Goal: Transaction & Acquisition: Purchase product/service

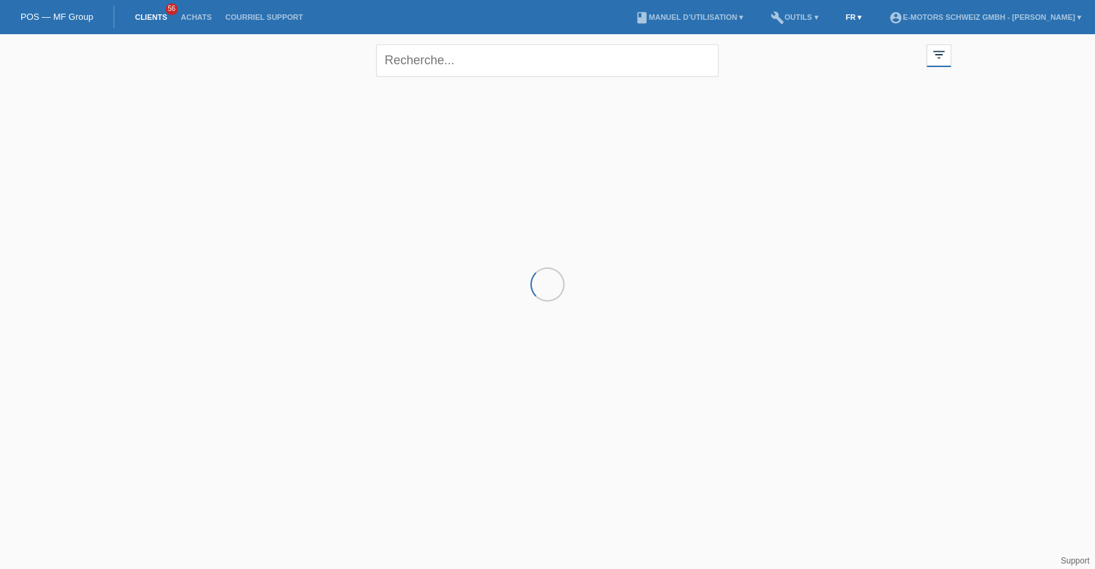
click at [839, 15] on link "FR ▾" at bounding box center [854, 17] width 30 height 8
click at [787, 24] on span "Deutsch" at bounding box center [797, 31] width 37 height 16
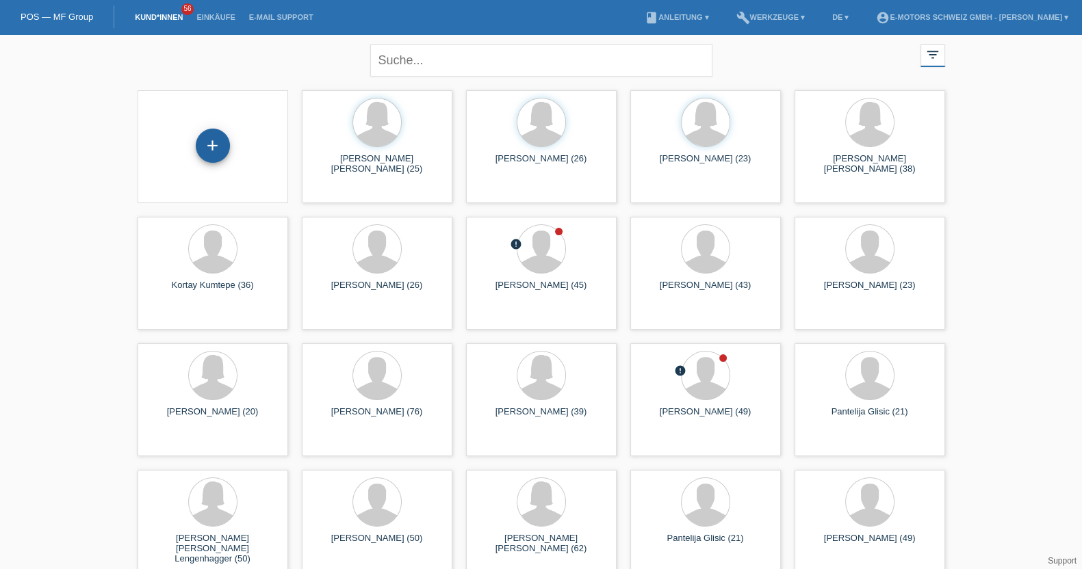
click at [214, 153] on div "+" at bounding box center [212, 145] width 33 height 23
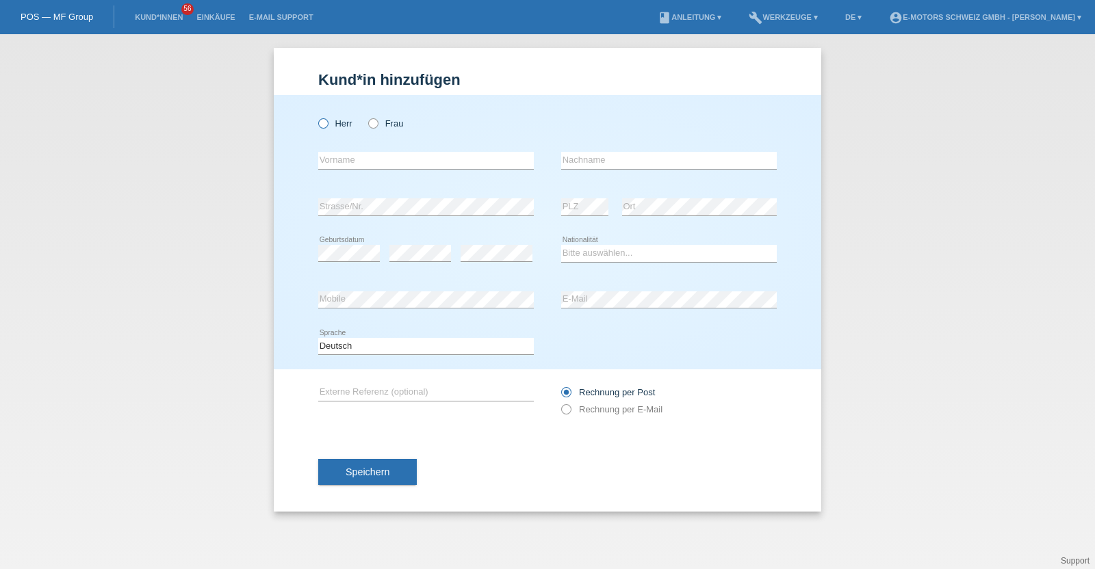
click at [331, 122] on label "Herr" at bounding box center [335, 123] width 34 height 10
click at [327, 122] on input "Herr" at bounding box center [322, 122] width 9 height 9
radio input "true"
click at [339, 155] on input "text" at bounding box center [426, 160] width 216 height 17
click at [139, 13] on link "Kund*innen" at bounding box center [159, 17] width 62 height 8
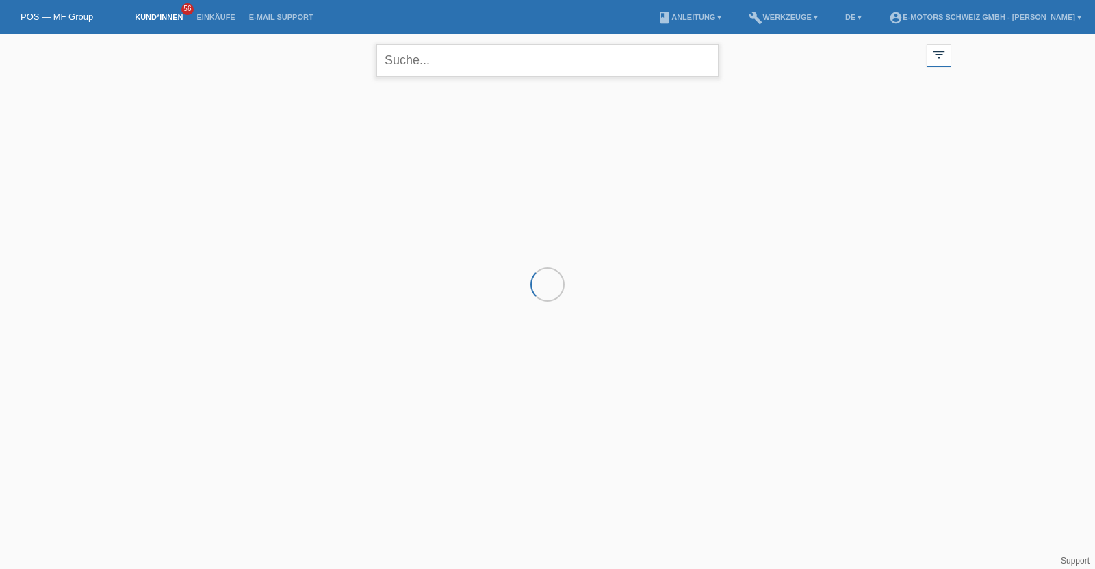
click at [474, 62] on input "text" at bounding box center [547, 60] width 342 height 32
paste input "Caruso"
type input "Caruso"
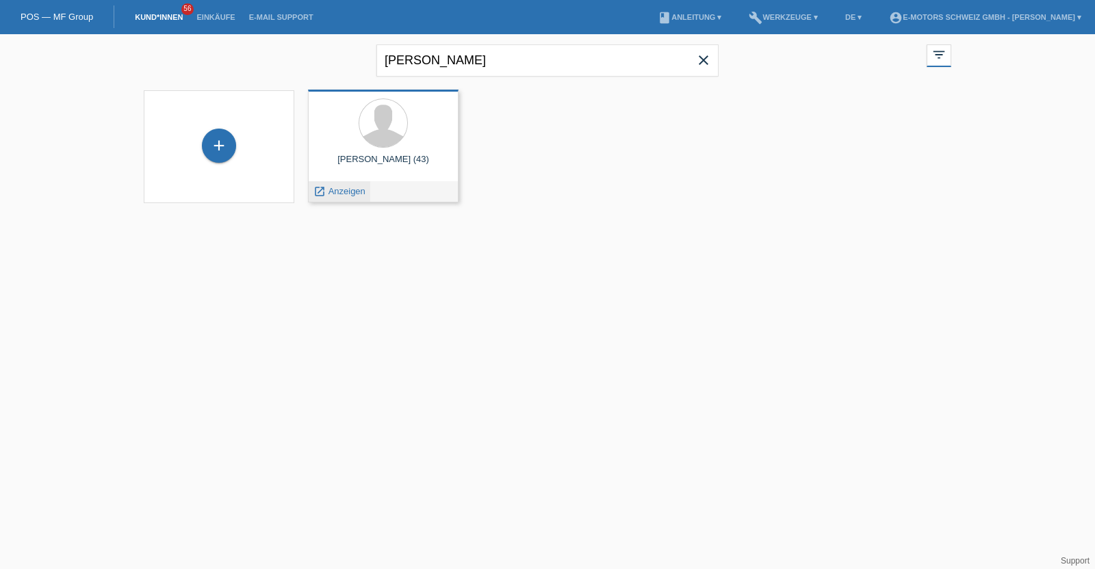
click at [336, 194] on span "Anzeigen" at bounding box center [346, 191] width 37 height 10
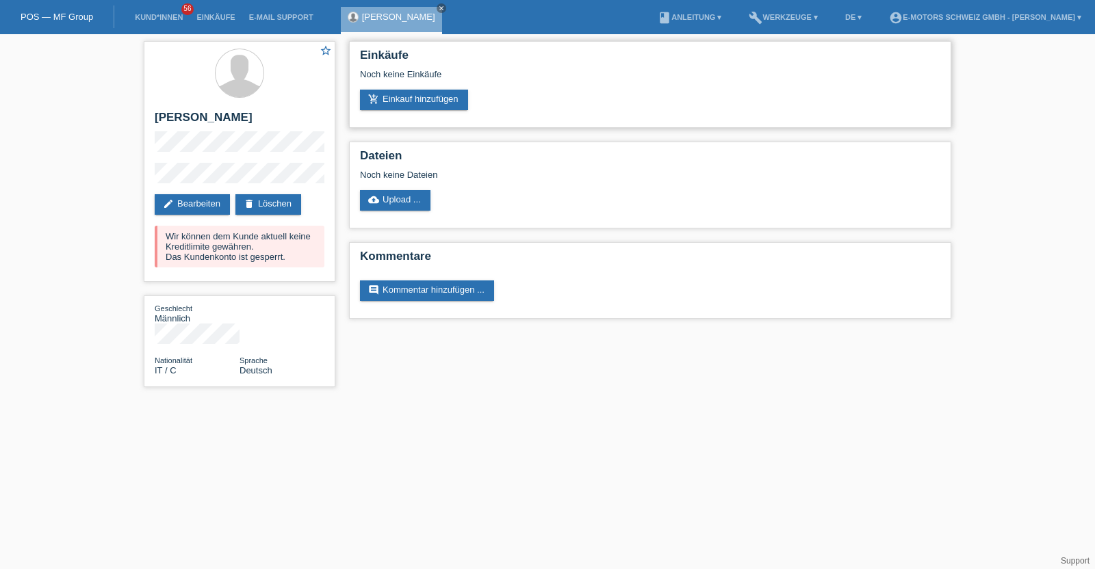
click at [433, 87] on div "Noch keine Einkäufe" at bounding box center [650, 79] width 580 height 21
click at [428, 96] on link "add_shopping_cart Einkauf hinzufügen" at bounding box center [414, 100] width 108 height 21
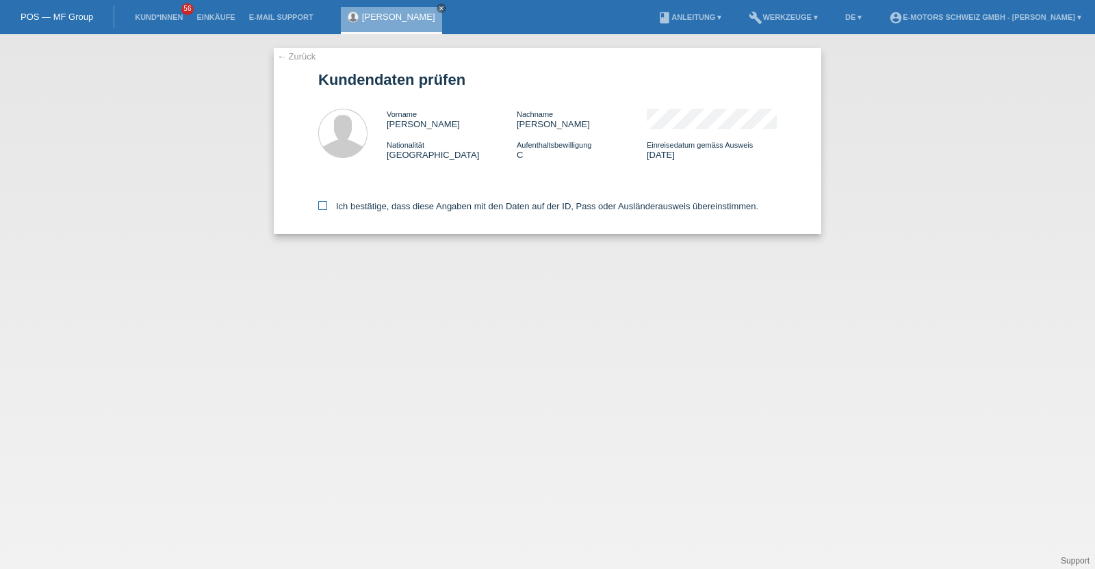
click at [450, 207] on label "Ich bestätige, dass diese Angaben mit den Daten auf der ID, Pass oder Ausländer…" at bounding box center [538, 206] width 440 height 10
click at [327, 207] on input "Ich bestätige, dass diese Angaben mit den Daten auf der ID, Pass oder Ausländer…" at bounding box center [322, 205] width 9 height 9
checkbox input "true"
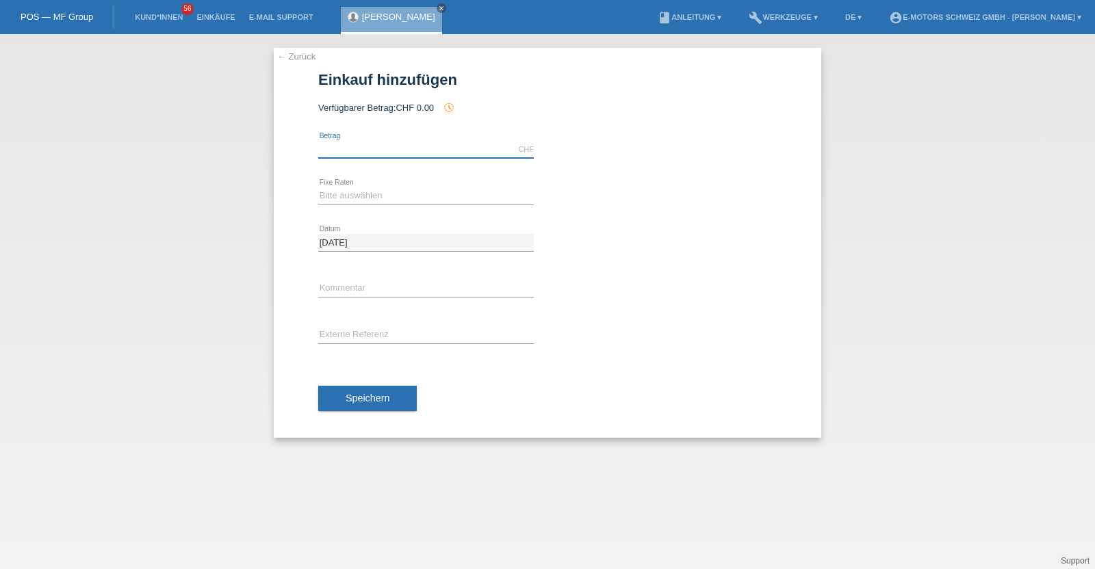
click at [495, 142] on input "text" at bounding box center [426, 149] width 216 height 17
type input "2890.00"
click at [429, 197] on select "Bitte auswählen 12 Raten 24 Raten 36 Raten 48 Raten" at bounding box center [426, 196] width 216 height 16
select select "213"
click at [318, 188] on select "Bitte auswählen 12 Raten 24 Raten 36 Raten 48 Raten" at bounding box center [426, 196] width 216 height 16
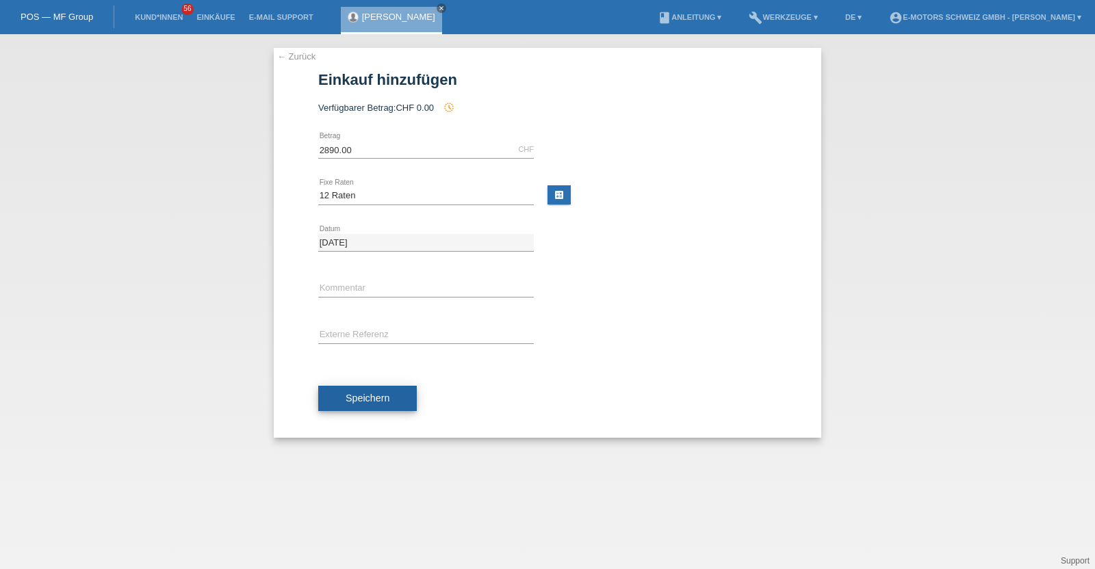
click at [399, 410] on button "Speichern" at bounding box center [367, 399] width 99 height 26
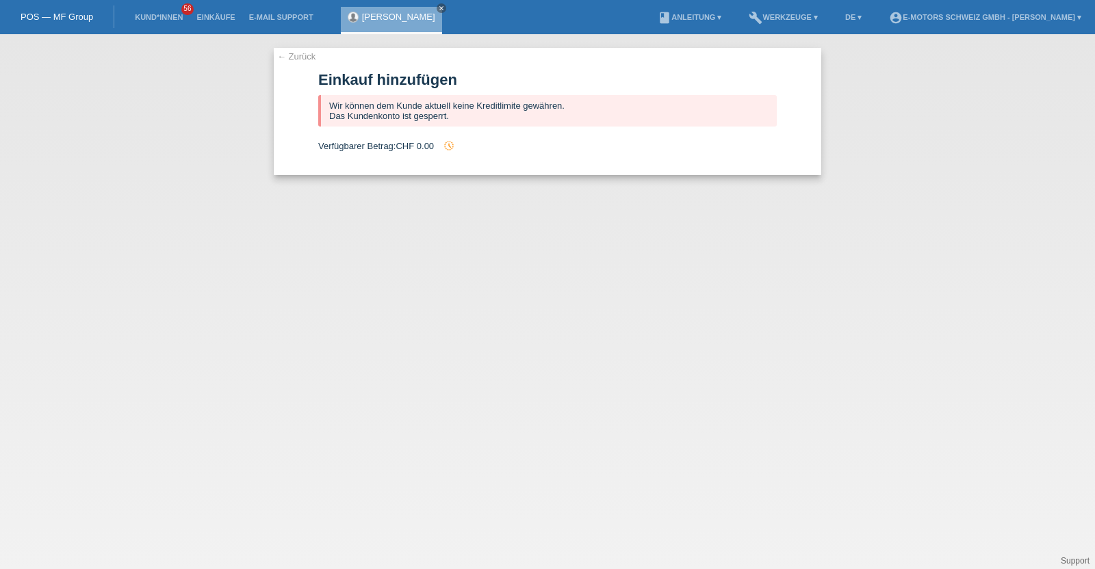
click at [141, 12] on li "Kund*innen 56" at bounding box center [159, 17] width 62 height 35
click at [138, 12] on li "Kund*innen 56" at bounding box center [159, 17] width 62 height 35
click at [139, 15] on link "Kund*innen" at bounding box center [159, 17] width 62 height 8
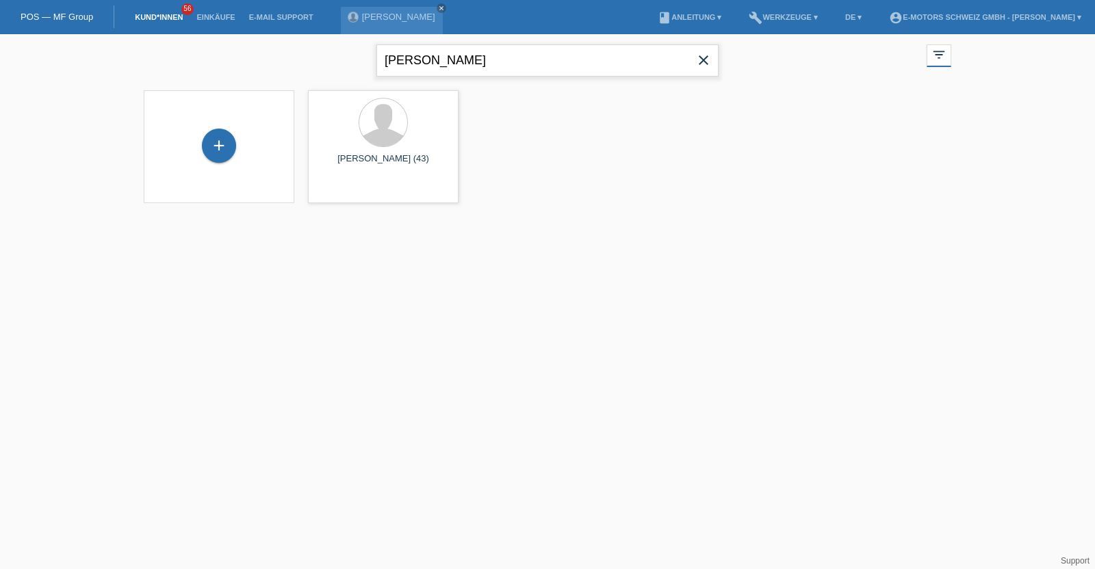
drag, startPoint x: 441, startPoint y: 58, endPoint x: 257, endPoint y: 73, distance: 185.4
click at [257, 73] on div "Caruso close filter_list view_module Alle Kund*innen anzeigen star Markierte Ku…" at bounding box center [547, 58] width 821 height 49
paste input "Röthlisberger"
type input "Röthlisberger"
click at [214, 159] on div "+" at bounding box center [219, 153] width 34 height 34
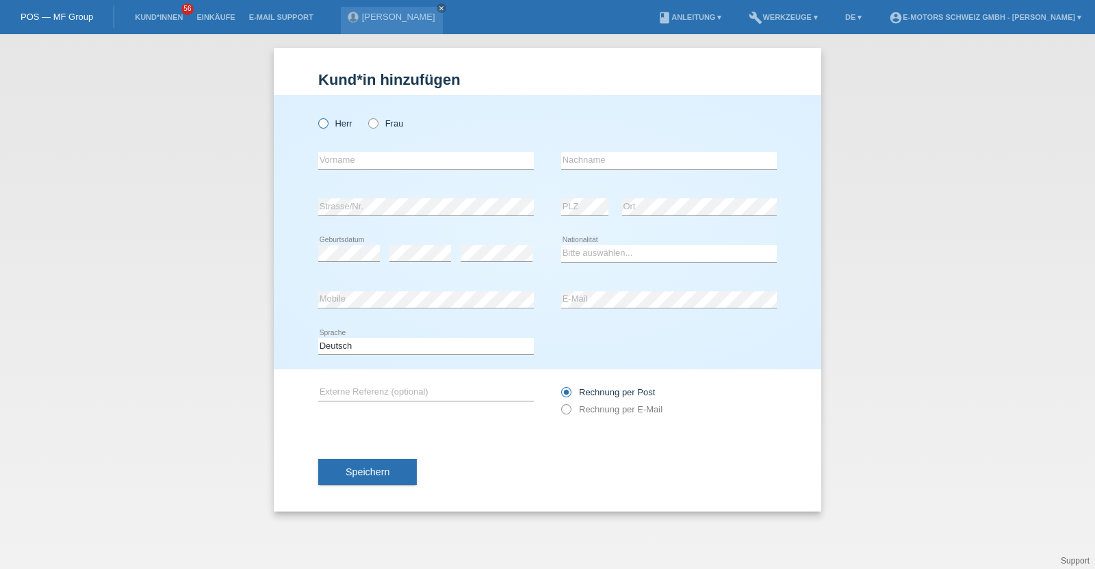
click at [328, 123] on label "Herr" at bounding box center [335, 123] width 34 height 10
click at [327, 123] on input "Herr" at bounding box center [322, 122] width 9 height 9
radio input "true"
click at [591, 157] on input "text" at bounding box center [669, 160] width 216 height 17
paste input "Röthlisberger"
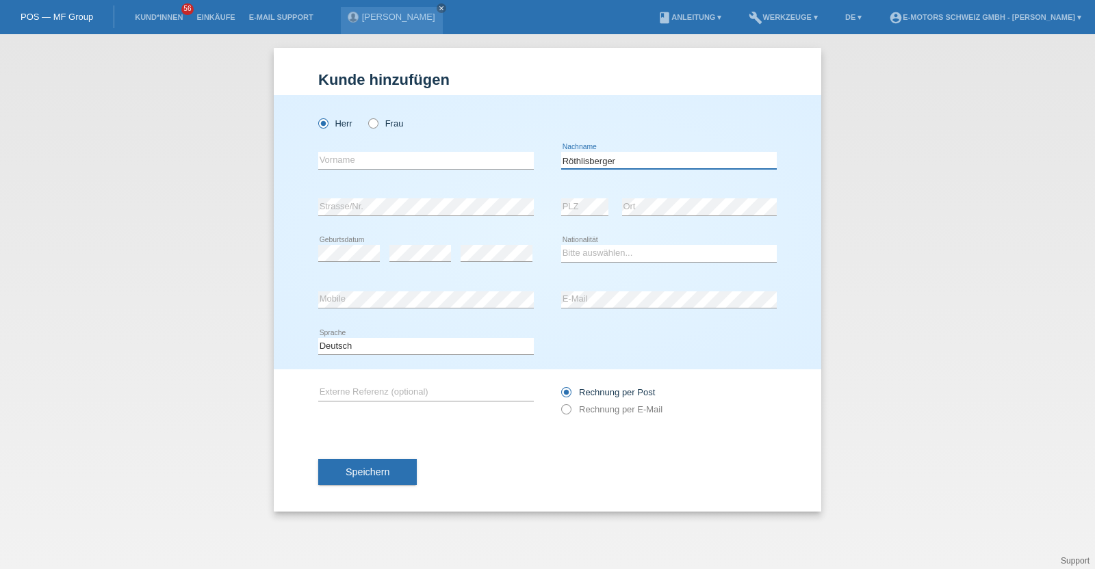
type input "Röthlisberger"
click at [381, 161] on input "text" at bounding box center [426, 160] width 216 height 17
paste input "Thierry"
type input "[PERSON_NAME]"
click at [621, 255] on select "Bitte auswählen... Schweiz Deutschland Liechtenstein Österreich ------------ Af…" at bounding box center [669, 253] width 216 height 16
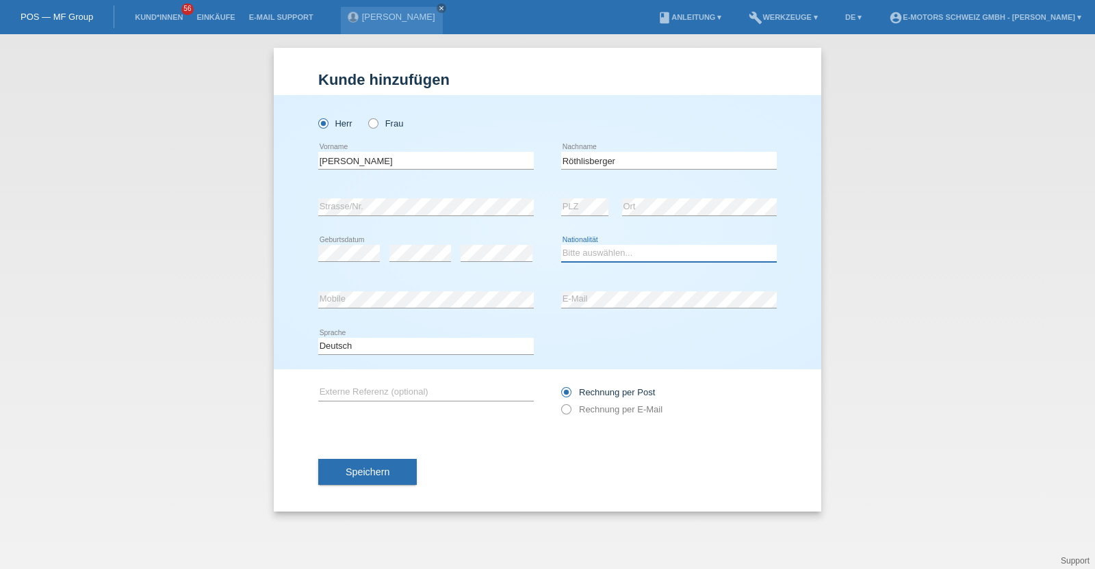
select select "CH"
click at [561, 245] on select "Bitte auswählen... Schweiz Deutschland Liechtenstein Österreich ------------ Af…" at bounding box center [669, 253] width 216 height 16
click at [298, 305] on div "Herr Frau Thierry Laurent error Vorname Röthlisberger error C" at bounding box center [547, 232] width 547 height 274
click at [526, 306] on div "error Mobile error E-Mail" at bounding box center [547, 300] width 459 height 47
click at [399, 474] on button "Speichern" at bounding box center [367, 472] width 99 height 26
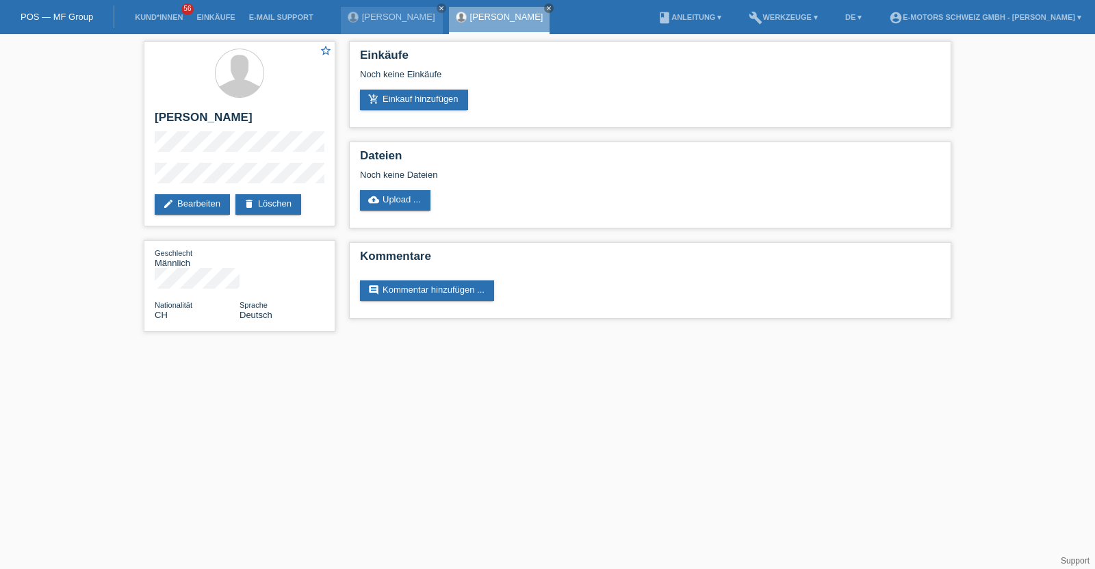
drag, startPoint x: 0, startPoint y: 0, endPoint x: 402, endPoint y: 500, distance: 641.1
click at [402, 346] on html "POS — MF Group Kund*innen 56 Einkäufe E-Mail Support Alessandro Caruso close cl…" at bounding box center [547, 173] width 1095 height 346
click at [454, 346] on html "POS — MF Group Kund*innen 56 Einkäufe E-Mail Support Alessandro Caruso close cl…" at bounding box center [547, 173] width 1095 height 346
click at [448, 93] on link "add_shopping_cart Einkauf hinzufügen" at bounding box center [414, 100] width 108 height 21
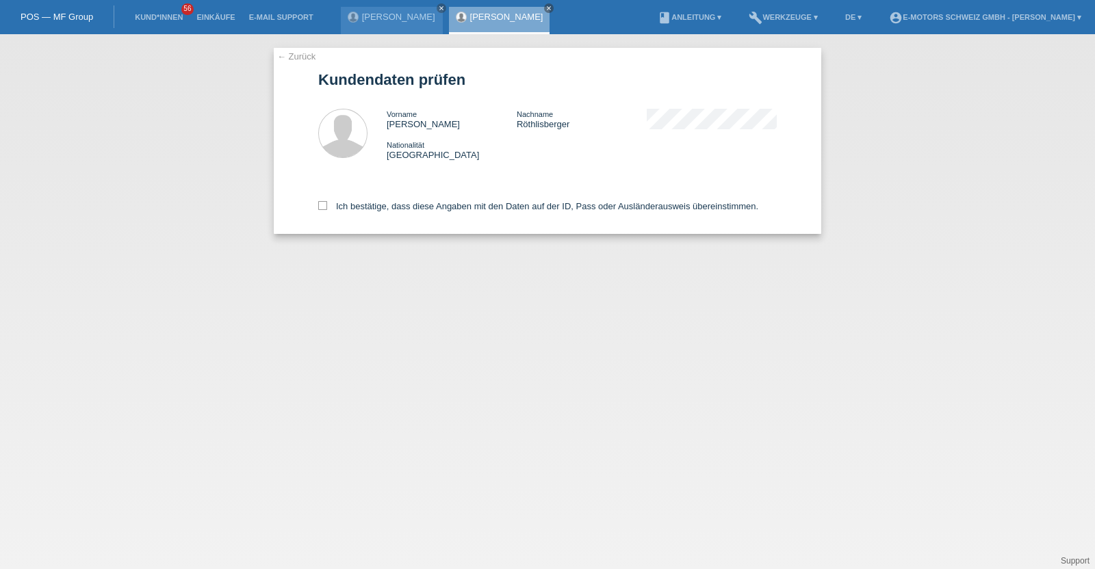
click at [396, 200] on div "Ich bestätige, dass diese Angaben mit den Daten auf der ID, Pass oder Ausländer…" at bounding box center [547, 204] width 459 height 60
click at [396, 207] on label "Ich bestätige, dass diese Angaben mit den Daten auf der ID, Pass oder Ausländer…" at bounding box center [538, 206] width 440 height 10
click at [327, 207] on input "Ich bestätige, dass diese Angaben mit den Daten auf der ID, Pass oder Ausländer…" at bounding box center [322, 205] width 9 height 9
checkbox input "true"
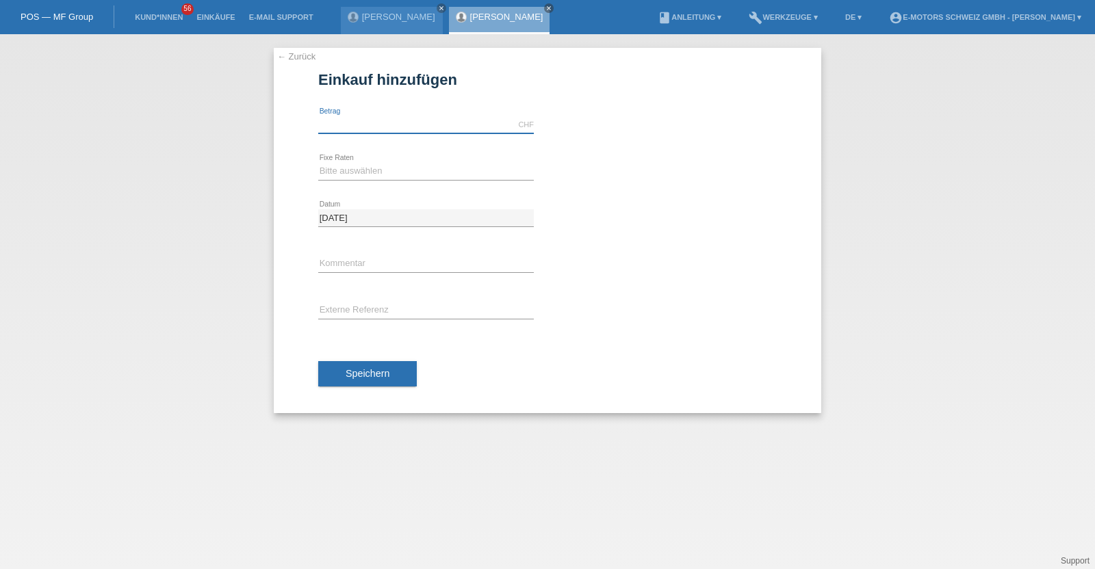
click at [401, 125] on input "text" at bounding box center [426, 124] width 216 height 17
type input "2890.00"
click at [396, 172] on select "Bitte auswählen 12 Raten 24 Raten 36 Raten 48 Raten" at bounding box center [426, 171] width 216 height 16
select select "213"
click at [318, 163] on select "Bitte auswählen 12 Raten 24 Raten 36 Raten 48 Raten" at bounding box center [426, 171] width 216 height 16
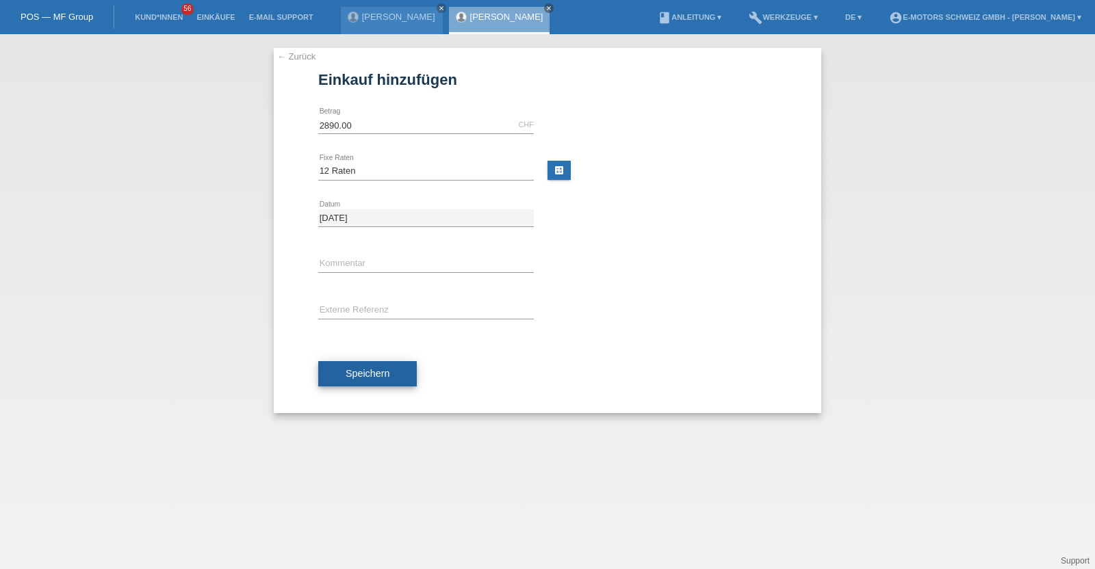
click at [378, 375] on span "Speichern" at bounding box center [368, 373] width 44 height 11
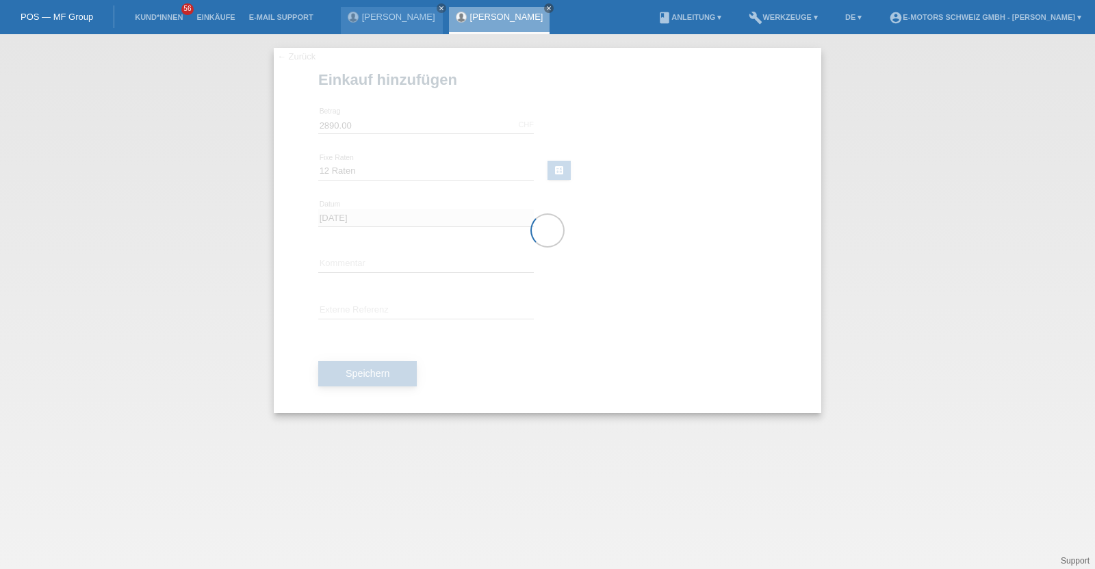
click at [378, 375] on div at bounding box center [547, 230] width 547 height 365
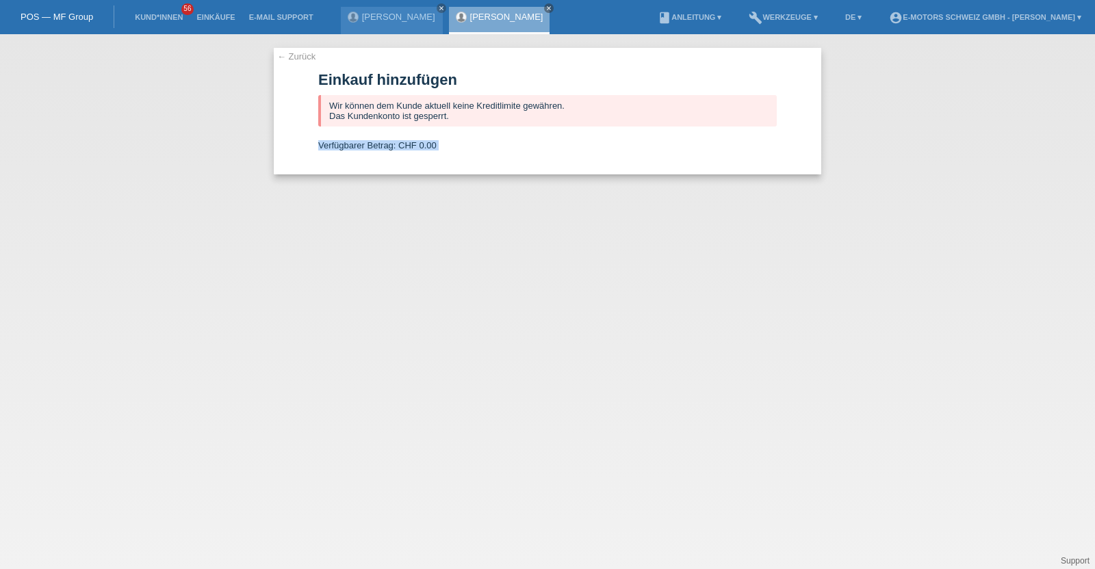
drag, startPoint x: 378, startPoint y: 375, endPoint x: 481, endPoint y: 120, distance: 274.5
click at [481, 120] on form "Einkauf hinzufügen Wir können dem Kunde aktuell keine Kreditlimite gewähren. Da…" at bounding box center [547, 122] width 459 height 103
click at [476, 16] on link "[PERSON_NAME]" at bounding box center [506, 17] width 73 height 10
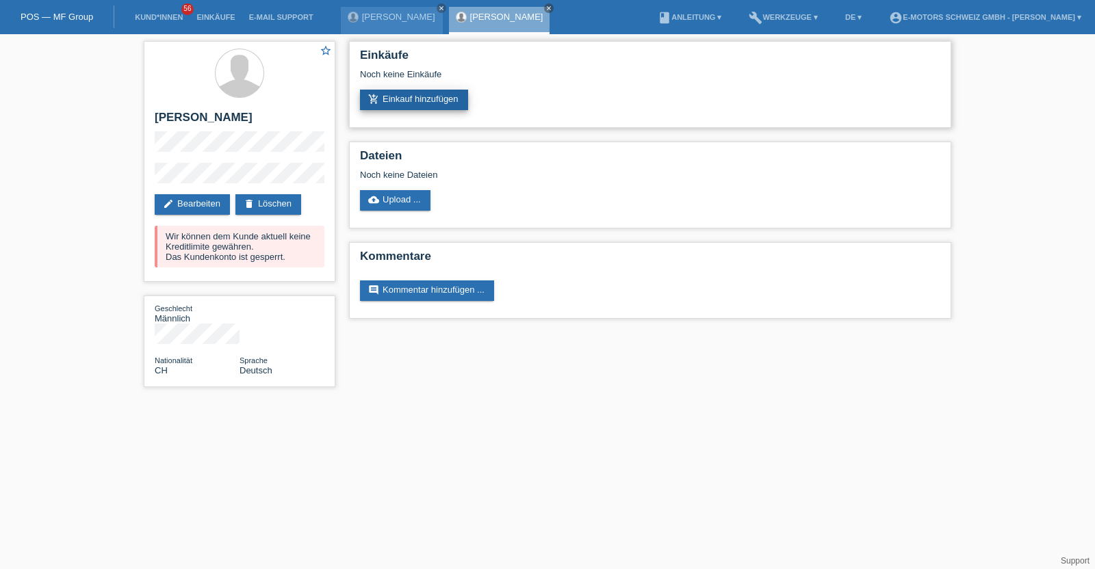
click at [410, 97] on link "add_shopping_cart Einkauf hinzufügen" at bounding box center [414, 100] width 108 height 21
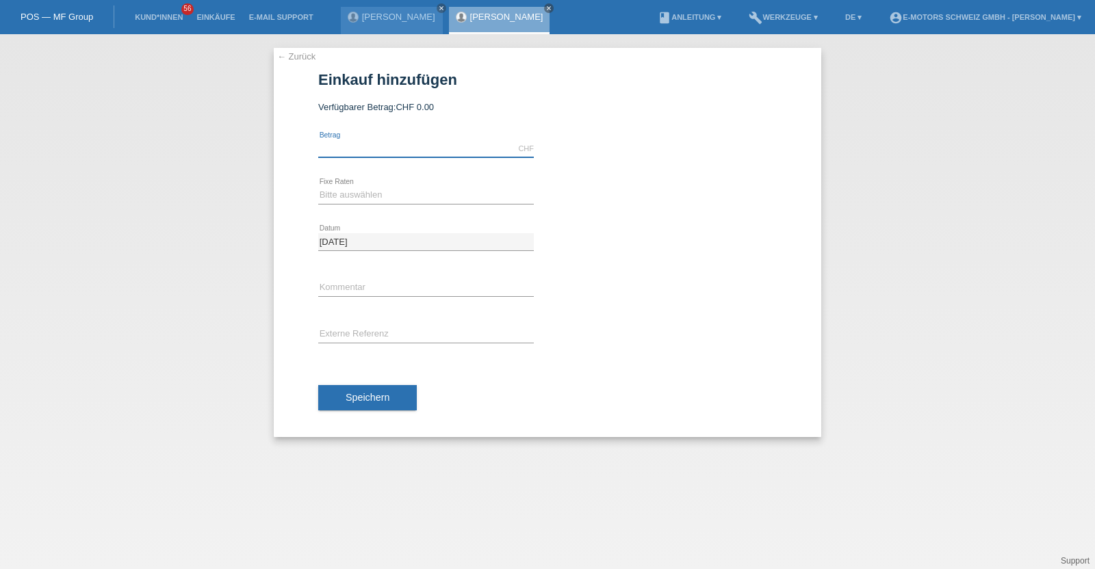
click at [396, 142] on input "text" at bounding box center [426, 148] width 216 height 17
click at [387, 224] on div "24.09.2025 error Datum" at bounding box center [426, 242] width 216 height 47
click at [398, 142] on input "text" at bounding box center [426, 148] width 216 height 17
type input "3790.00"
click at [378, 192] on select "Bitte auswählen 12 Raten 24 Raten 36 Raten 48 Raten" at bounding box center [426, 195] width 216 height 16
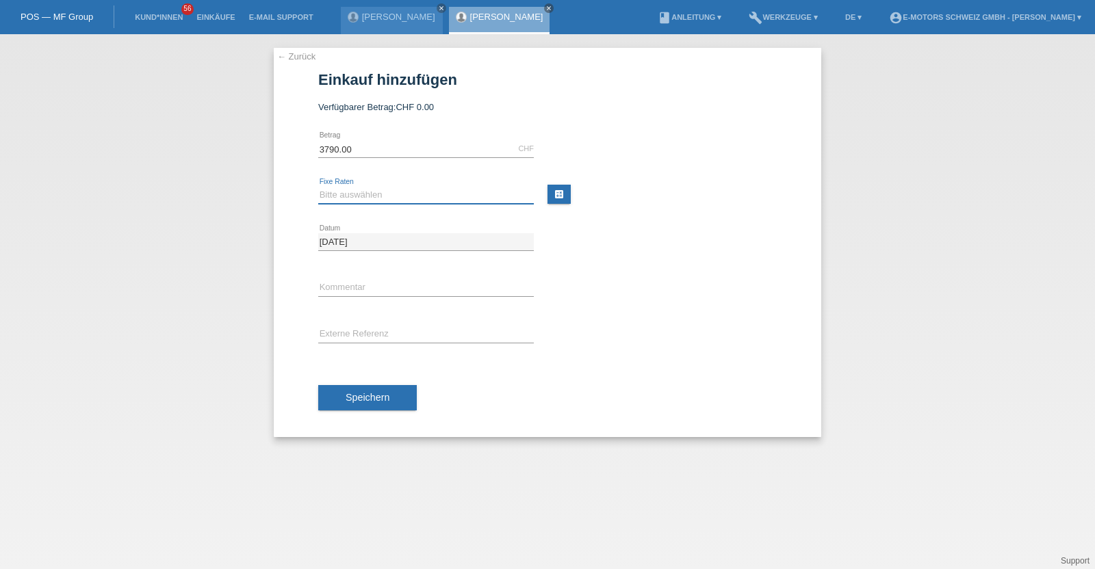
select select "214"
click at [318, 187] on select "Bitte auswählen 12 Raten 24 Raten 36 Raten 48 Raten" at bounding box center [426, 195] width 216 height 16
click at [402, 395] on button "Speichern" at bounding box center [367, 398] width 99 height 26
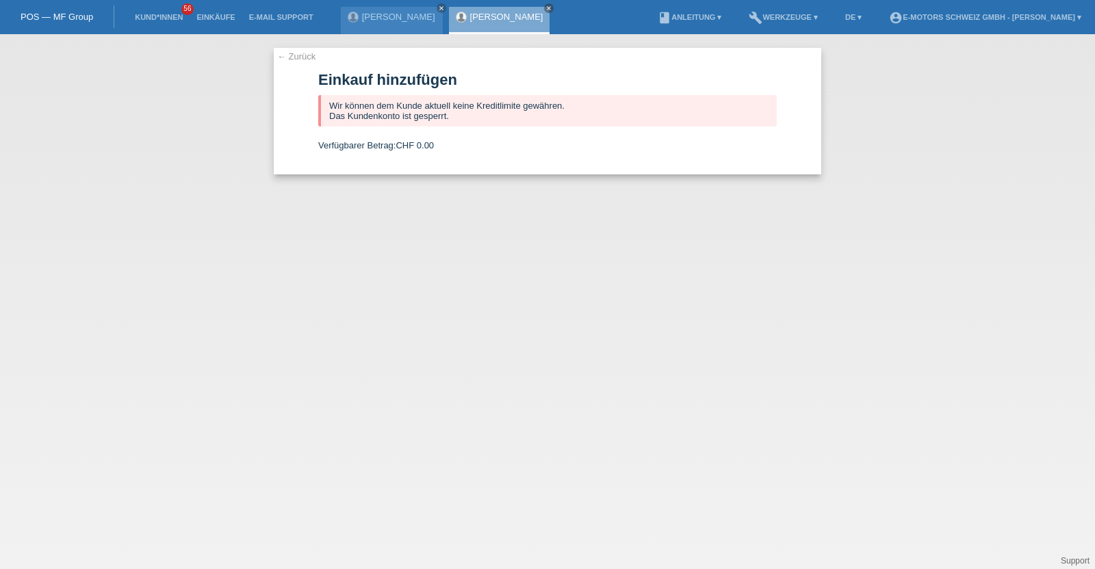
drag, startPoint x: 725, startPoint y: 254, endPoint x: 666, endPoint y: 251, distance: 58.9
click at [666, 251] on div "← Zurück Einkauf hinzufügen Wir können dem Kunde aktuell keine Kreditlimite gew…" at bounding box center [547, 301] width 1095 height 535
click at [172, 18] on link "Kund*innen" at bounding box center [159, 17] width 62 height 8
